Goal: Task Accomplishment & Management: Manage account settings

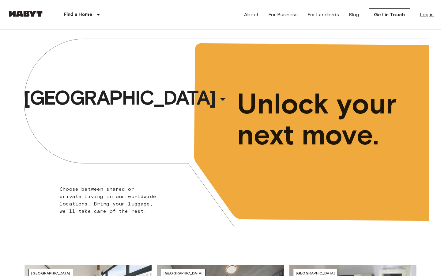
click at [423, 11] on div "About For Business For Landlords Blog Get in Touch Log in" at bounding box center [339, 14] width 190 height 29
click at [424, 13] on link "Log in" at bounding box center [427, 14] width 14 height 7
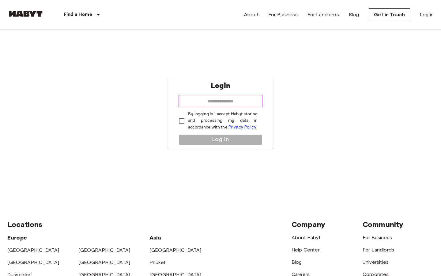
click at [246, 103] on input "email" at bounding box center [221, 101] width 84 height 12
type input "**********"
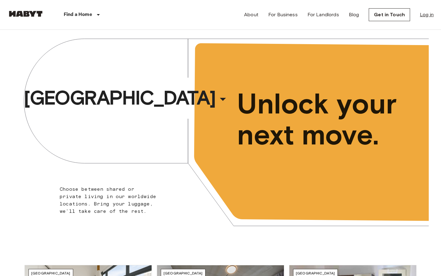
click at [430, 18] on link "Log in" at bounding box center [427, 14] width 14 height 7
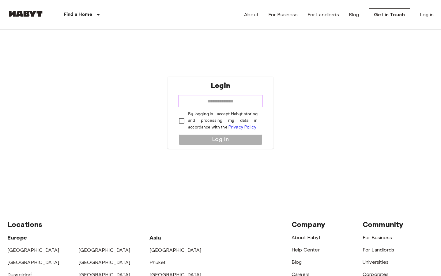
click at [239, 105] on input "email" at bounding box center [221, 101] width 84 height 12
click at [221, 160] on div "Login ******* ​ By logging in I accept Habyt storing and processing my data in …" at bounding box center [220, 112] width 426 height 165
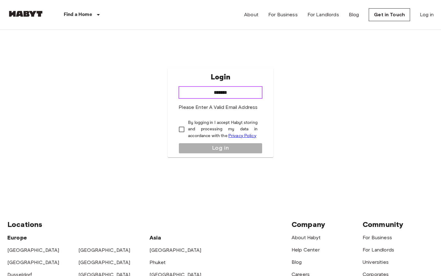
click at [227, 95] on input "*******" at bounding box center [221, 92] width 84 height 12
type input "**********"
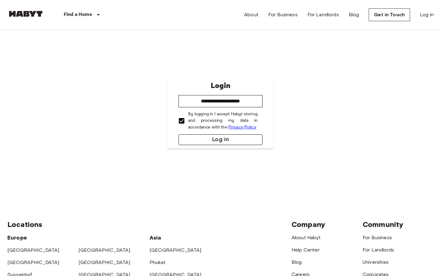
click at [215, 140] on button "Log in" at bounding box center [221, 139] width 84 height 11
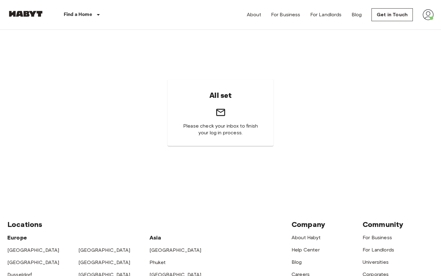
click at [428, 12] on img at bounding box center [428, 14] width 11 height 11
click at [397, 26] on li "Profile" at bounding box center [405, 25] width 61 height 11
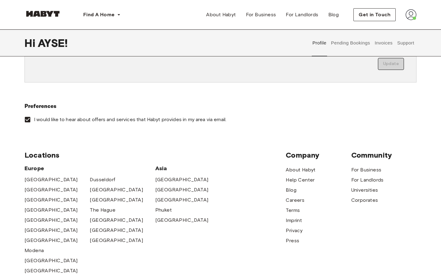
scroll to position [140, 0]
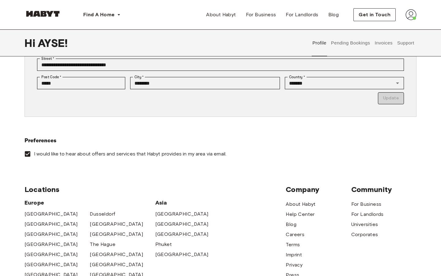
click at [385, 43] on button "Invoices" at bounding box center [383, 42] width 19 height 27
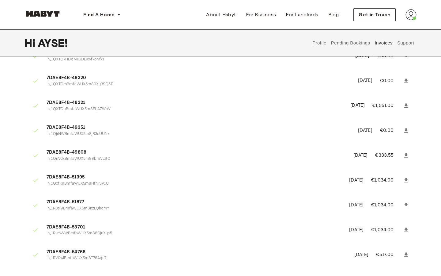
scroll to position [37, 0]
click at [406, 105] on icon at bounding box center [406, 106] width 4 height 4
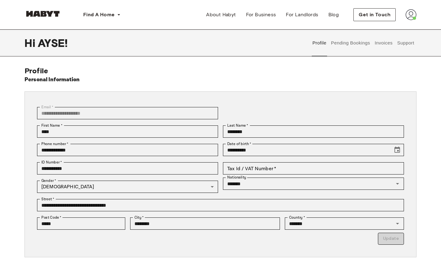
click at [343, 41] on button "Pending Bookings" at bounding box center [350, 42] width 41 height 27
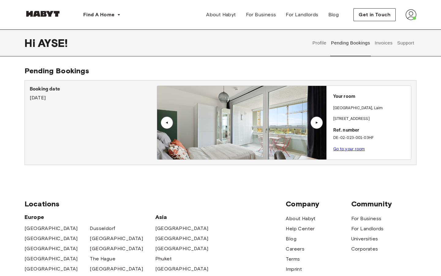
click at [314, 122] on div "▲" at bounding box center [317, 123] width 6 height 4
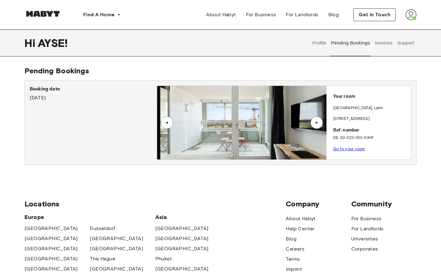
click at [314, 122] on div "▲" at bounding box center [317, 123] width 6 height 4
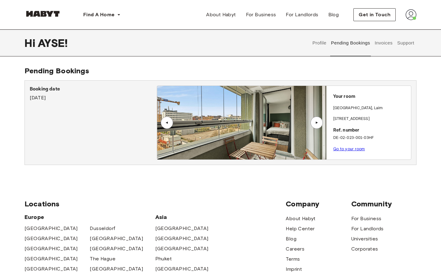
click at [314, 122] on div "▲" at bounding box center [317, 123] width 6 height 4
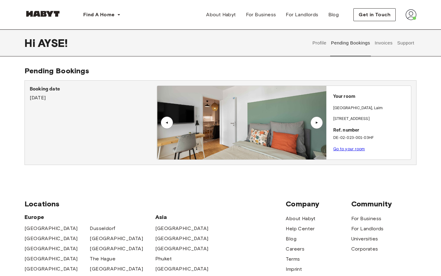
click at [314, 122] on div "▲" at bounding box center [317, 123] width 6 height 4
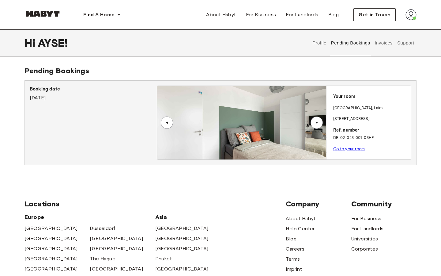
click at [383, 46] on button "Invoices" at bounding box center [383, 42] width 19 height 27
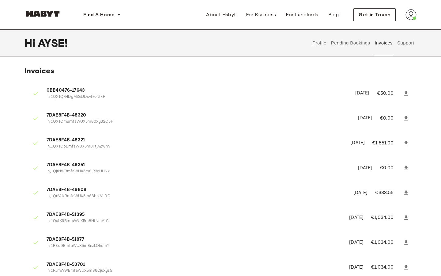
click at [415, 39] on div "Profile Pending Bookings Invoices Support" at bounding box center [363, 42] width 106 height 27
click at [314, 37] on button "Profile" at bounding box center [320, 42] width 16 height 27
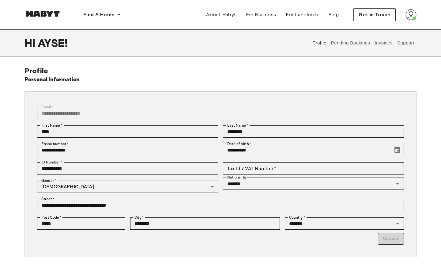
click at [405, 43] on button "Support" at bounding box center [405, 42] width 19 height 27
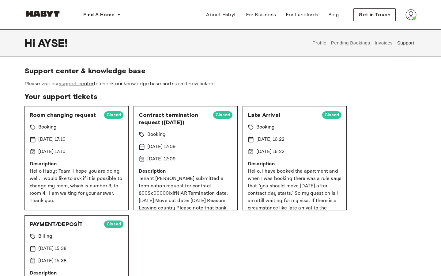
click at [85, 85] on link "support center" at bounding box center [76, 84] width 35 height 6
